Goal: Find contact information: Obtain details needed to contact an individual or organization

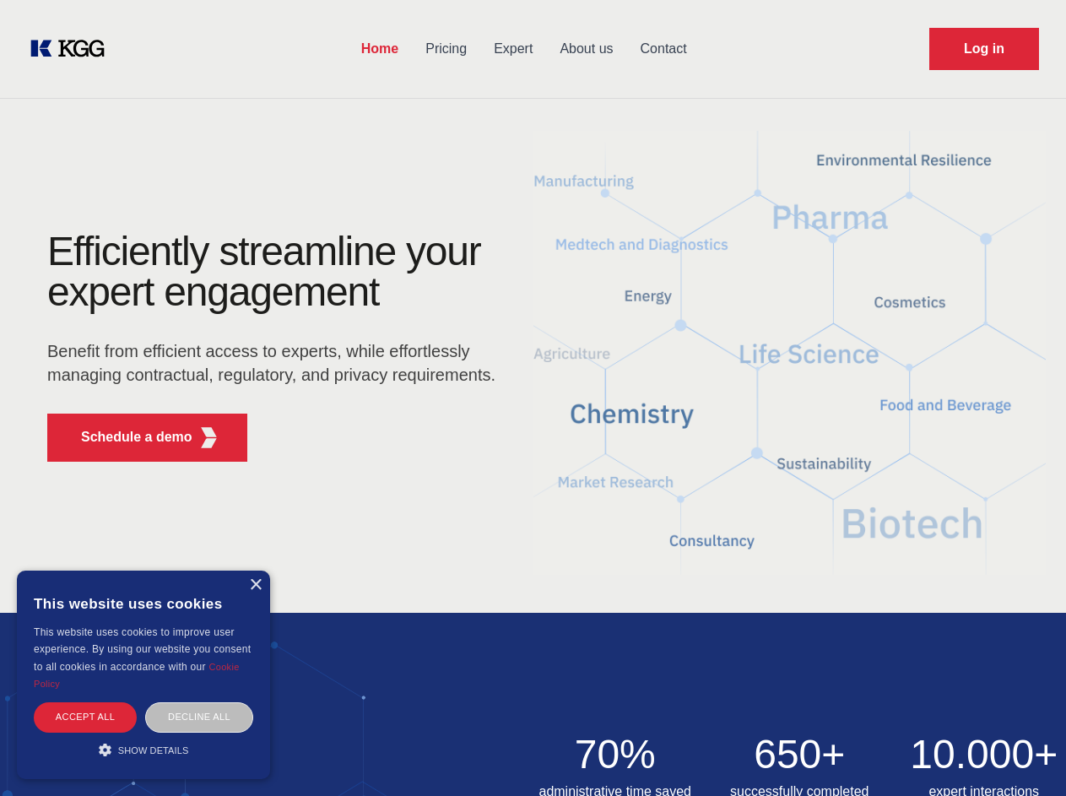
click at [533, 397] on div "Efficiently streamline your expert engagement Benefit from efficient access to …" at bounding box center [276, 353] width 513 height 244
click at [127, 437] on p "Schedule a demo" at bounding box center [136, 437] width 111 height 20
click at [255, 585] on div "× This website uses cookies This website uses cookies to improve user experienc…" at bounding box center [143, 674] width 253 height 208
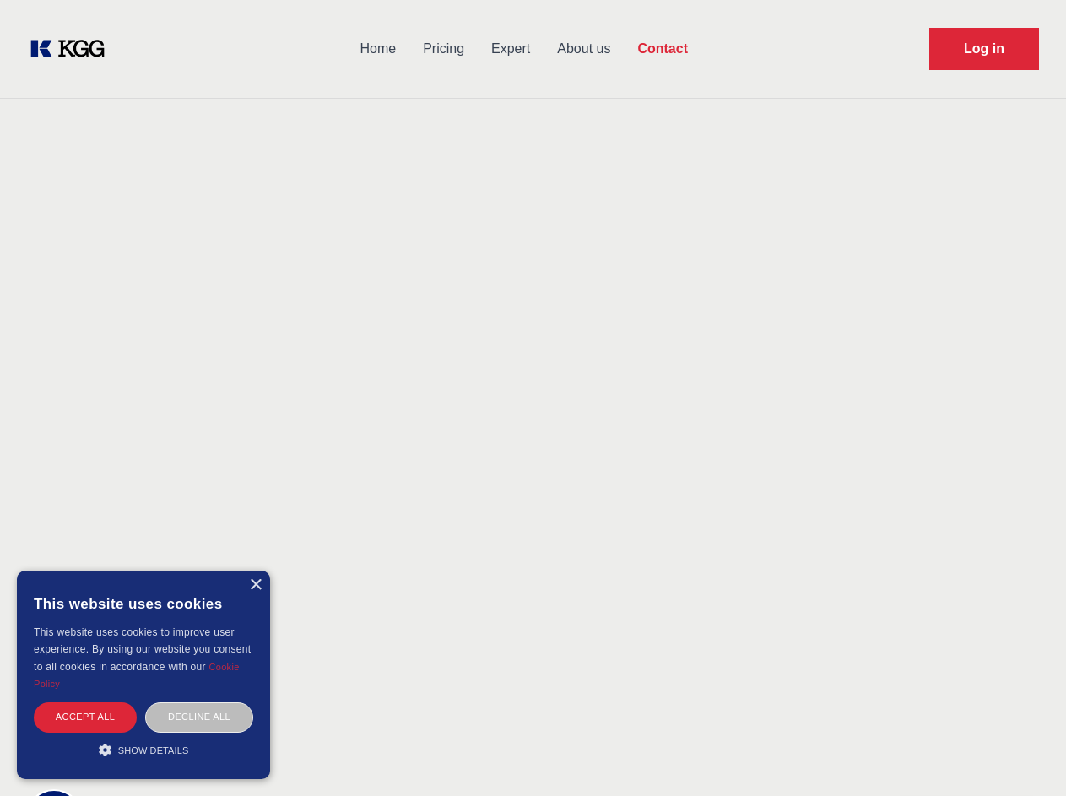
click at [85, 716] on div "Accept all" at bounding box center [85, 717] width 103 height 30
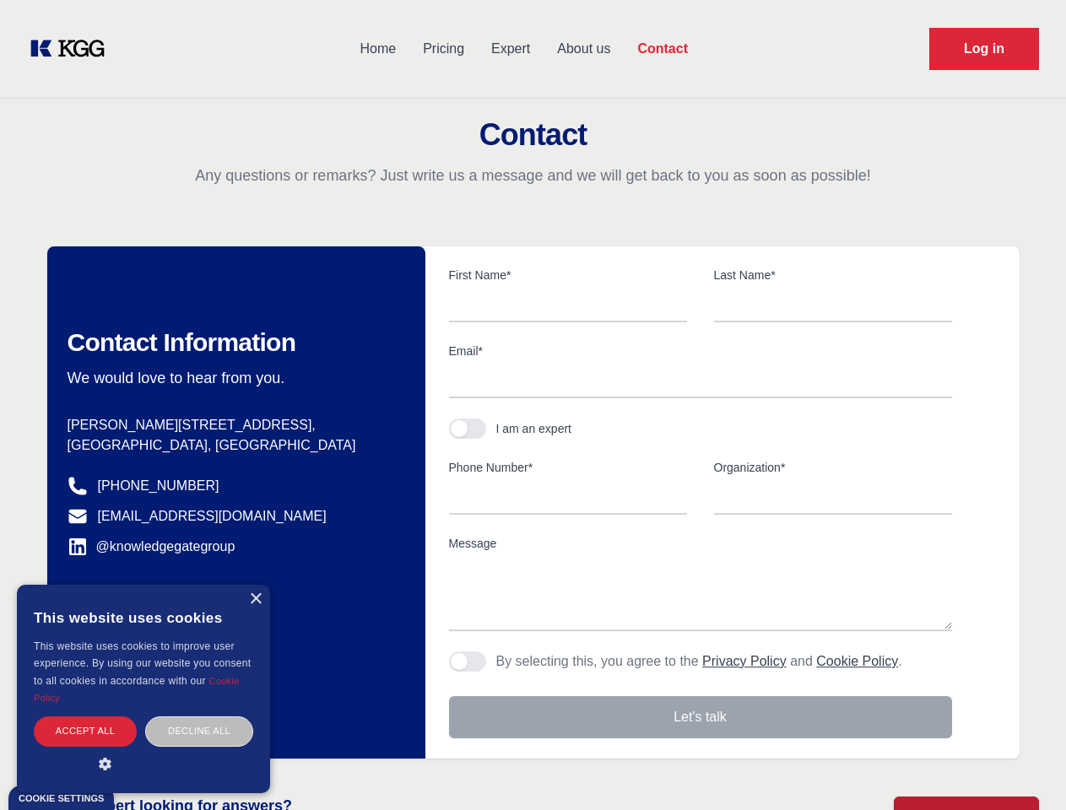
click at [199, 716] on div "Contact Information We would love to hear from you. Postal address [PERSON_NAME…" at bounding box center [236, 502] width 378 height 512
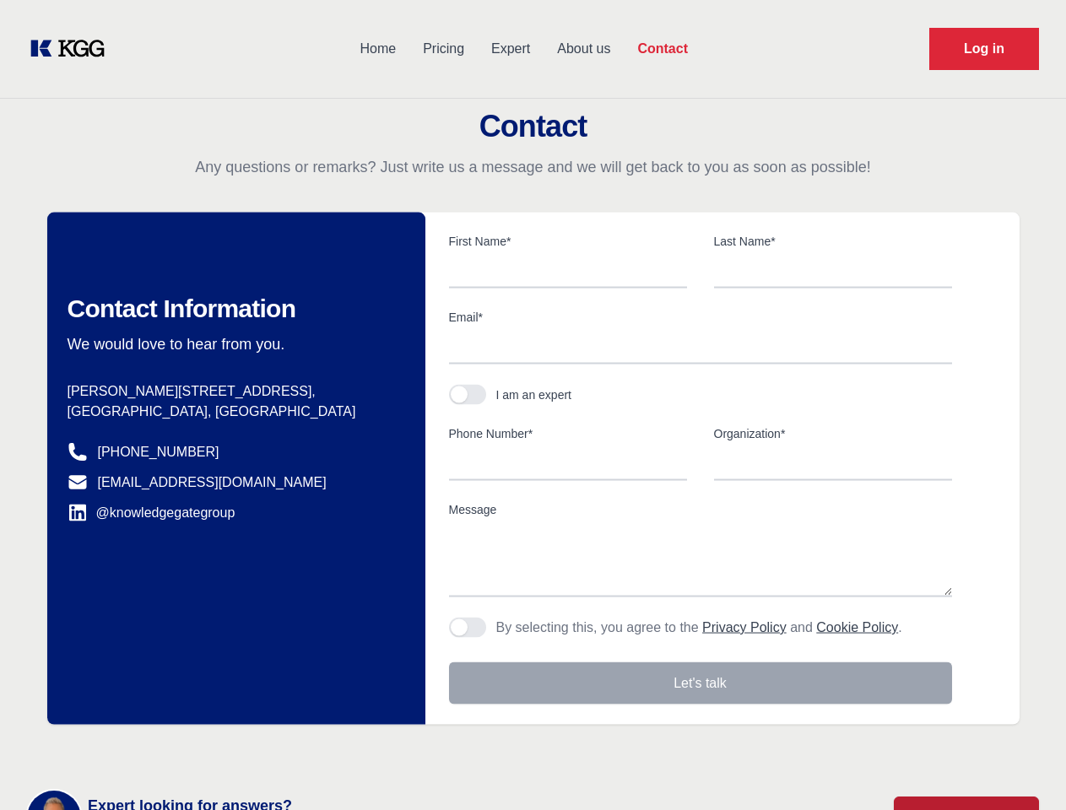
click at [143, 749] on main "Contact Any questions or remarks? Just write us a message and we will get back …" at bounding box center [533, 439] width 1066 height 879
